Goal: Book appointment/travel/reservation

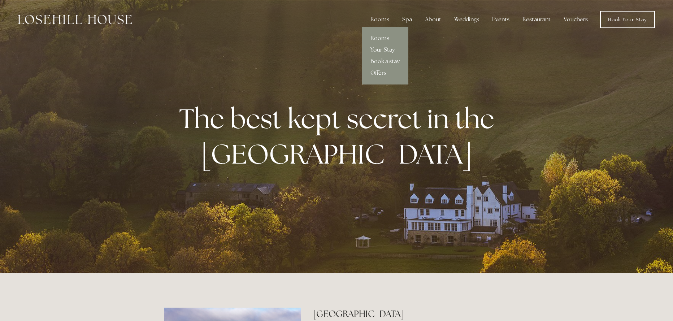
click at [386, 38] on link "Rooms" at bounding box center [385, 39] width 47 height 12
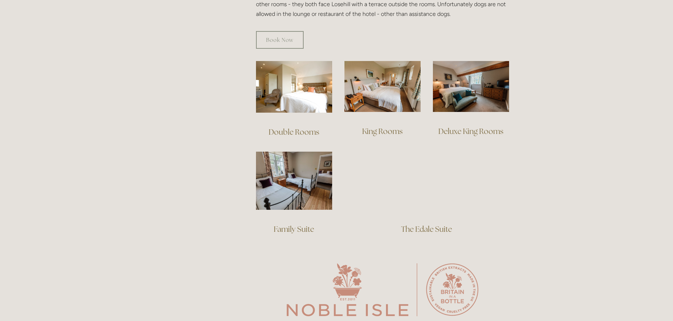
scroll to position [470, 0]
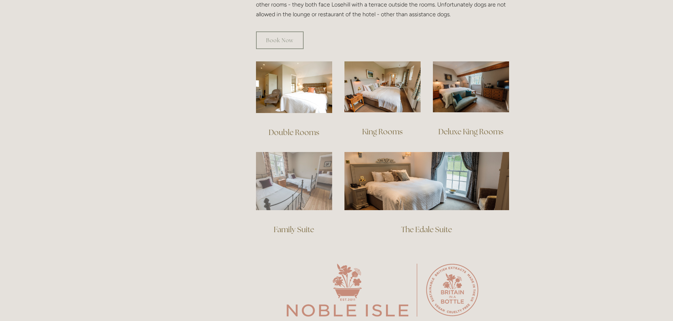
click at [293, 170] on img at bounding box center [294, 181] width 76 height 58
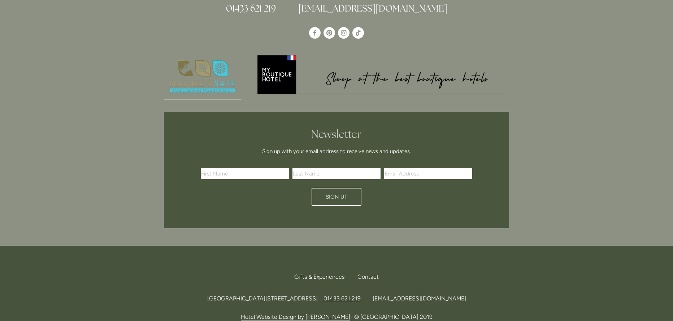
scroll to position [565, 0]
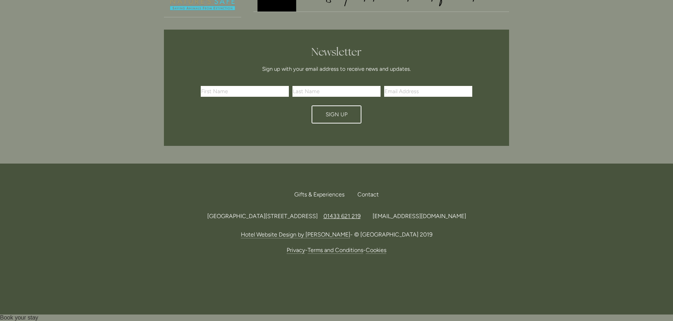
drag, startPoint x: 315, startPoint y: 216, endPoint x: 334, endPoint y: 218, distance: 19.6
click at [318, 218] on span "[GEOGRAPHIC_DATA][STREET_ADDRESS]" at bounding box center [262, 216] width 111 height 7
drag, startPoint x: 334, startPoint y: 218, endPoint x: 330, endPoint y: 218, distance: 3.6
click at [318, 218] on span "[GEOGRAPHIC_DATA][STREET_ADDRESS]" at bounding box center [262, 216] width 111 height 7
drag, startPoint x: 336, startPoint y: 215, endPoint x: 315, endPoint y: 214, distance: 21.3
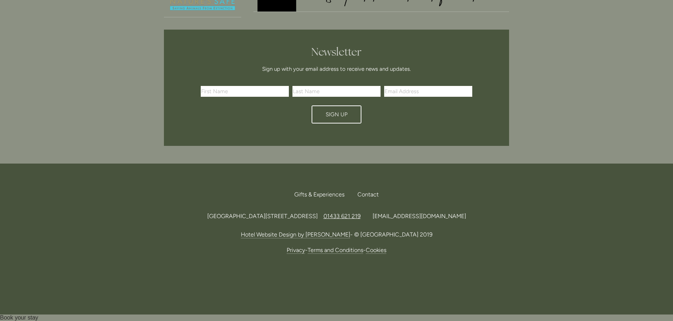
click at [315, 214] on span "[GEOGRAPHIC_DATA][STREET_ADDRESS]" at bounding box center [262, 216] width 111 height 7
copy span "S33 6AF"
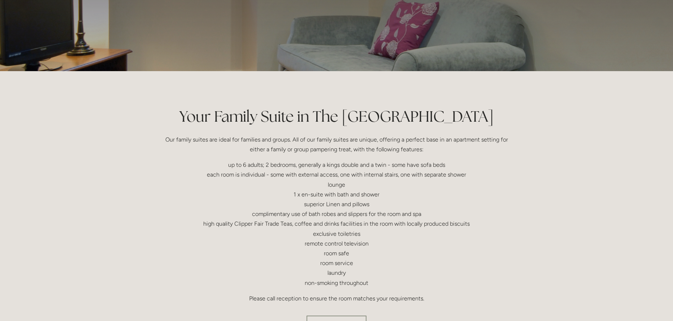
scroll to position [0, 0]
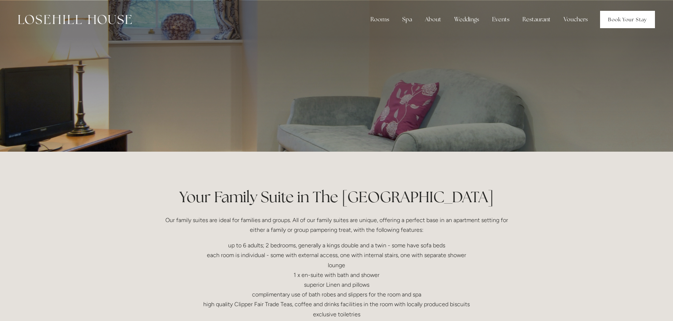
click at [624, 16] on link "Book Your Stay" at bounding box center [627, 19] width 55 height 17
